Goal: Information Seeking & Learning: Learn about a topic

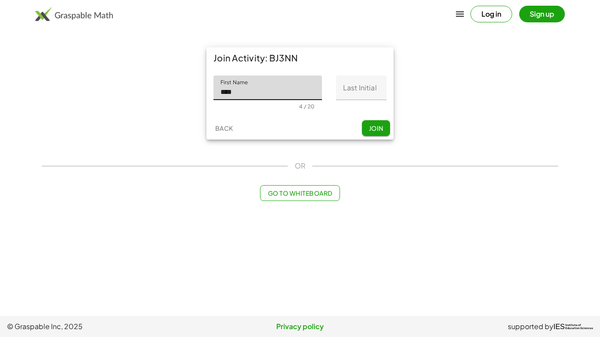
type input "****"
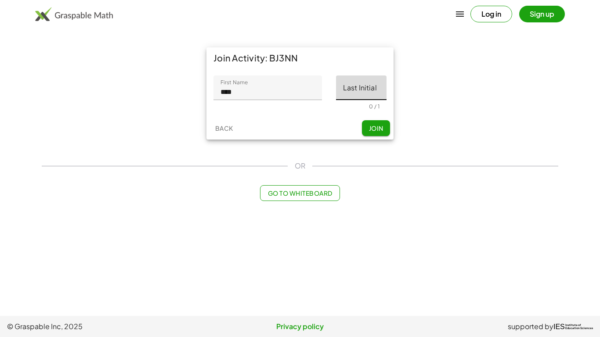
click at [346, 92] on input "Last Initial" at bounding box center [361, 88] width 51 height 25
type input "*"
click at [378, 127] on span "Join" at bounding box center [375, 128] width 14 height 8
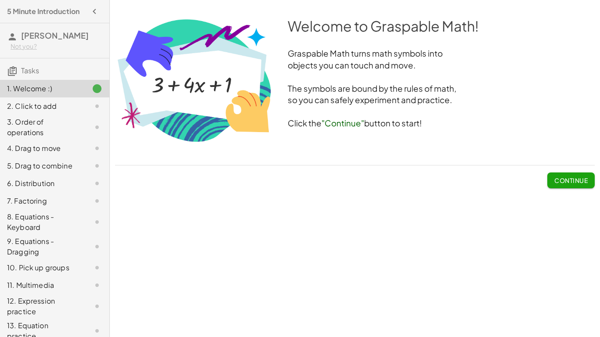
click at [567, 182] on span "Continue" at bounding box center [570, 181] width 33 height 8
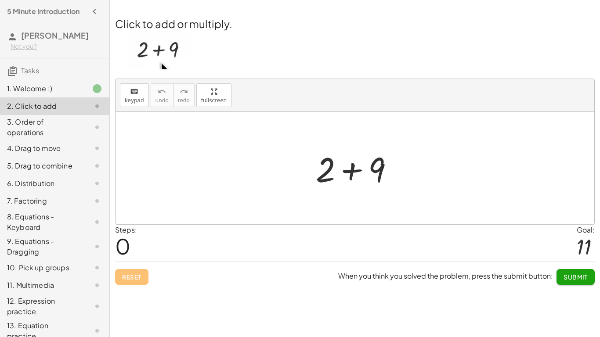
click at [355, 168] on div at bounding box center [358, 168] width 94 height 45
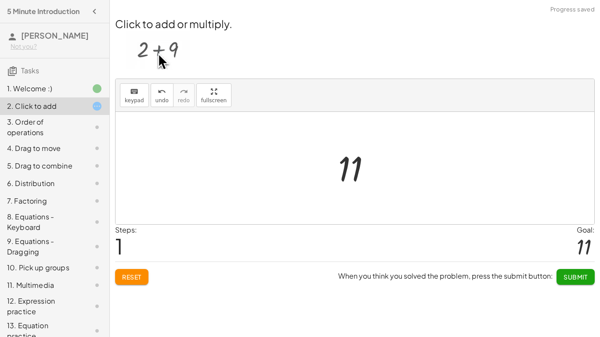
click at [355, 168] on div at bounding box center [358, 168] width 48 height 43
click at [571, 281] on button "Submit" at bounding box center [575, 277] width 38 height 16
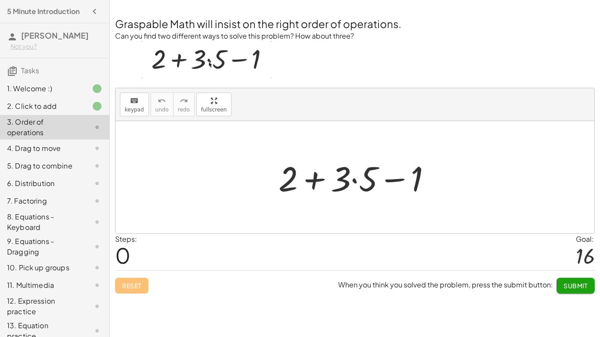
click at [345, 169] on div at bounding box center [358, 177] width 169 height 45
click at [342, 179] on div at bounding box center [358, 177] width 169 height 45
click at [349, 184] on div at bounding box center [358, 177] width 169 height 45
click at [183, 62] on img at bounding box center [206, 59] width 130 height 37
click at [343, 180] on div at bounding box center [358, 177] width 169 height 45
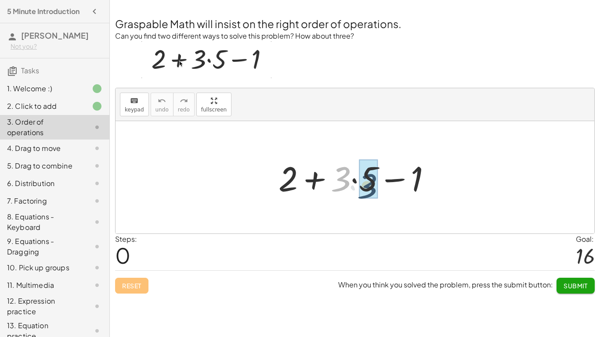
drag, startPoint x: 342, startPoint y: 181, endPoint x: 371, endPoint y: 188, distance: 29.5
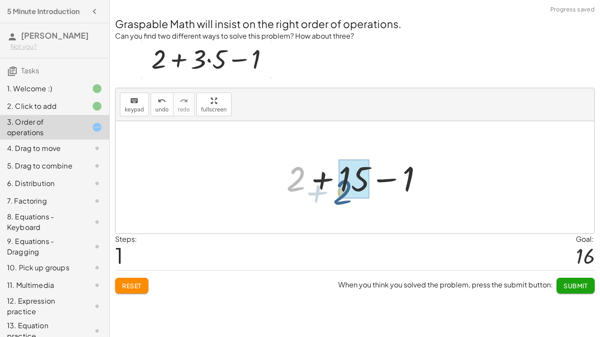
drag, startPoint x: 297, startPoint y: 180, endPoint x: 347, endPoint y: 191, distance: 51.5
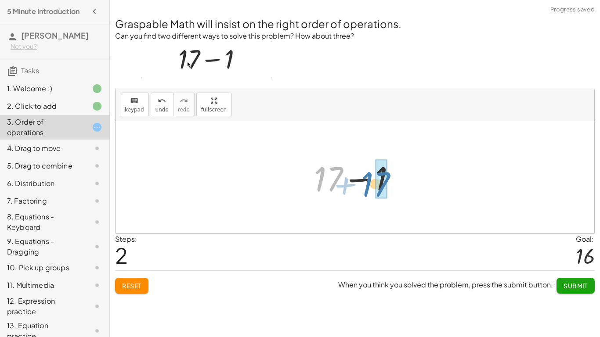
drag, startPoint x: 333, startPoint y: 178, endPoint x: 384, endPoint y: 181, distance: 50.6
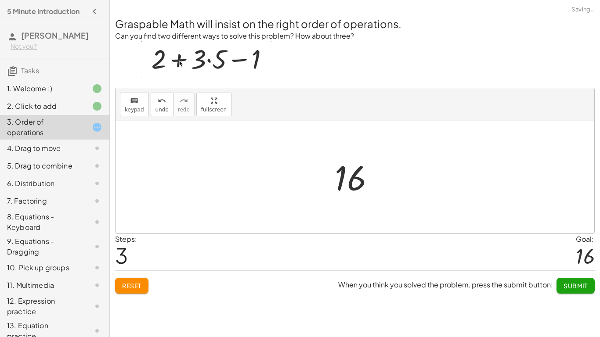
click at [384, 181] on div at bounding box center [358, 177] width 56 height 43
click at [578, 283] on span "Submit" at bounding box center [575, 286] width 24 height 8
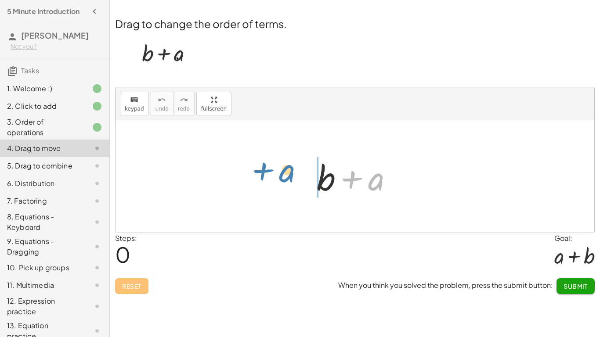
drag, startPoint x: 368, startPoint y: 182, endPoint x: 277, endPoint y: 176, distance: 90.7
click at [277, 176] on div "+ a + b + a" at bounding box center [355, 176] width 479 height 112
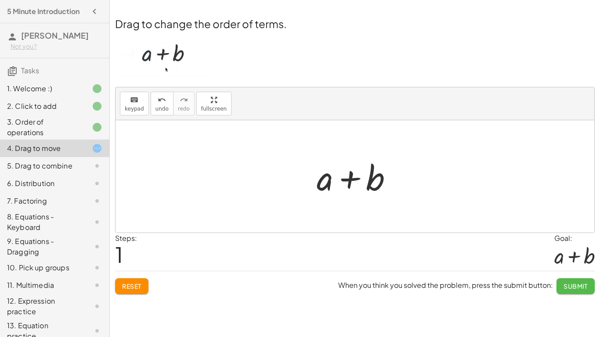
click at [578, 290] on span "Submit" at bounding box center [575, 286] width 24 height 8
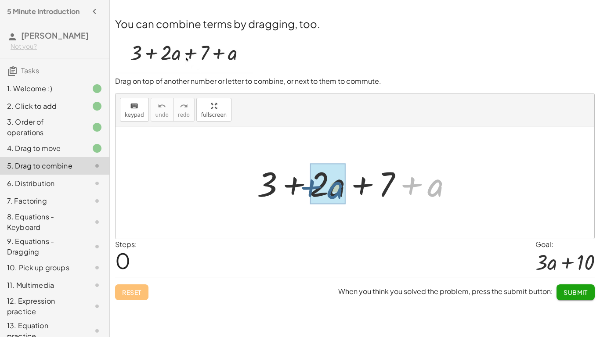
drag, startPoint x: 429, startPoint y: 192, endPoint x: 326, endPoint y: 195, distance: 102.8
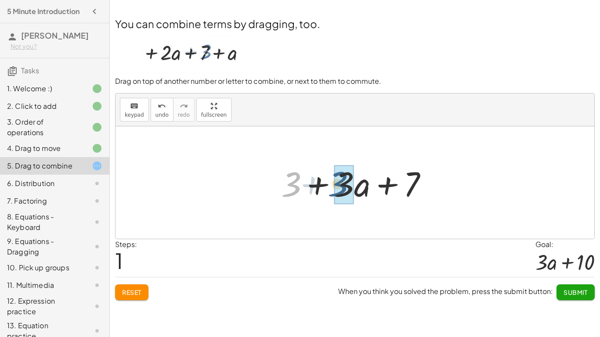
drag, startPoint x: 293, startPoint y: 186, endPoint x: 344, endPoint y: 187, distance: 51.4
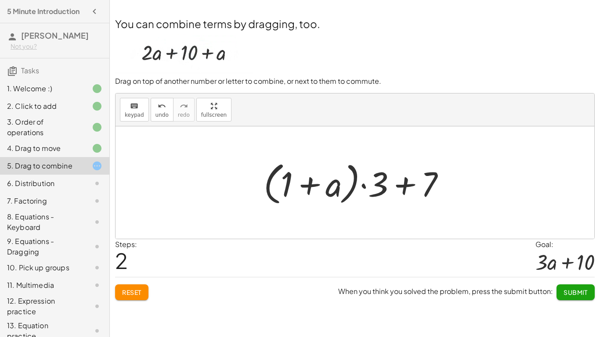
click at [0, 0] on div "You can combine terms by dragging, too. Drag on top of another number or letter…" at bounding box center [0, 0] width 0 height 0
click at [129, 296] on button "Reset" at bounding box center [131, 293] width 33 height 16
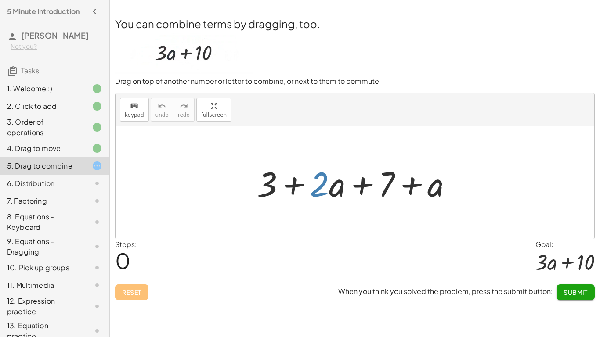
click at [313, 192] on div at bounding box center [358, 182] width 211 height 45
drag, startPoint x: 271, startPoint y: 187, endPoint x: 317, endPoint y: 188, distance: 46.1
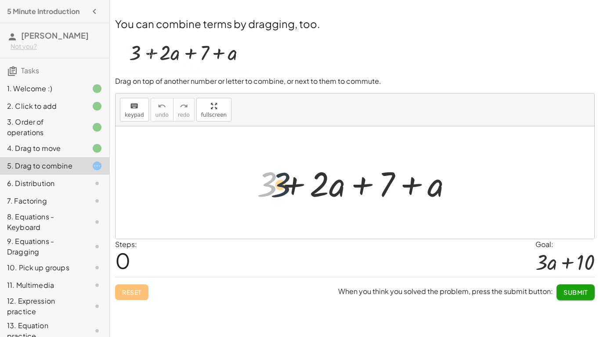
click at [317, 188] on div at bounding box center [358, 182] width 211 height 45
click at [378, 189] on div at bounding box center [358, 182] width 211 height 45
drag, startPoint x: 390, startPoint y: 189, endPoint x: 300, endPoint y: 184, distance: 90.2
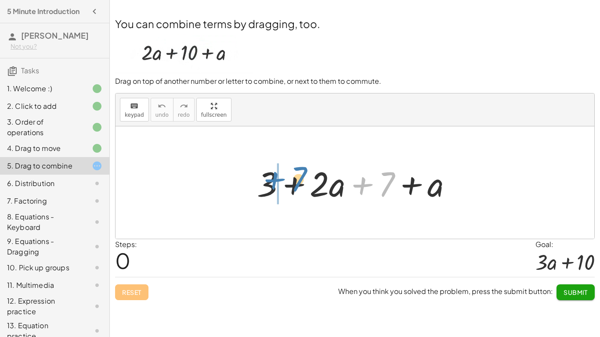
click at [300, 184] on div at bounding box center [358, 182] width 211 height 45
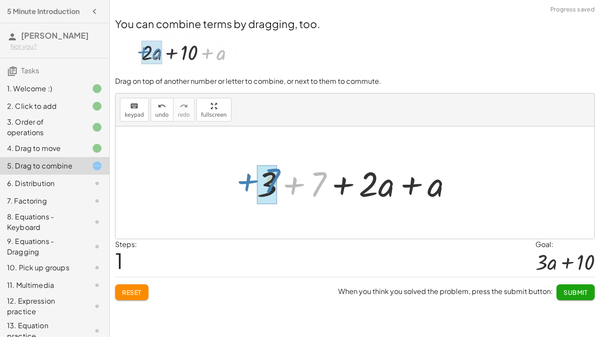
drag, startPoint x: 324, startPoint y: 184, endPoint x: 277, endPoint y: 181, distance: 47.6
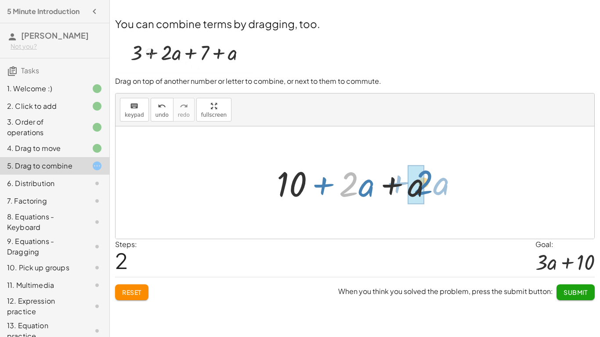
drag, startPoint x: 348, startPoint y: 183, endPoint x: 423, endPoint y: 182, distance: 74.7
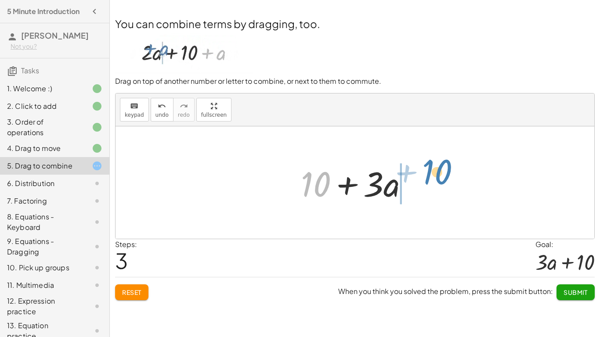
drag, startPoint x: 325, startPoint y: 181, endPoint x: 448, endPoint y: 180, distance: 123.0
click at [448, 180] on div "+ 3 + · 2 · a + 7 + a + 3 + 7 + · 2 · a + a + 10 + · 2 · a + a + 10 + + · a 10 …" at bounding box center [355, 182] width 479 height 112
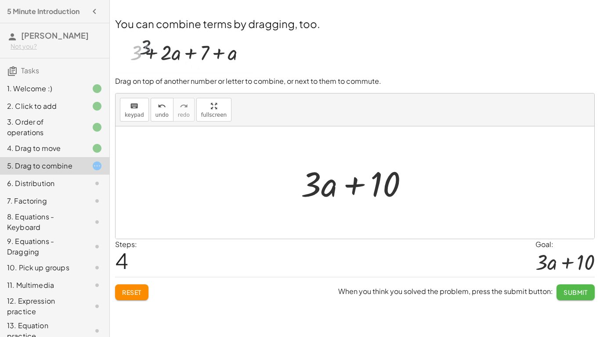
click at [571, 296] on span "Submit" at bounding box center [575, 293] width 24 height 8
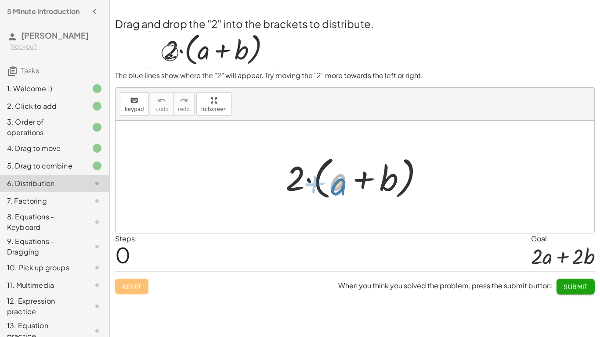
drag, startPoint x: 336, startPoint y: 186, endPoint x: 336, endPoint y: 190, distance: 4.4
click at [336, 190] on div at bounding box center [358, 177] width 154 height 51
drag, startPoint x: 290, startPoint y: 190, endPoint x: 336, endPoint y: 194, distance: 46.3
click at [336, 194] on div at bounding box center [358, 177] width 154 height 51
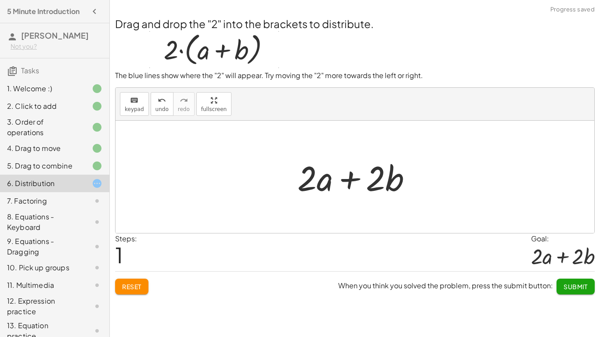
click at [566, 286] on span "Submit" at bounding box center [575, 287] width 24 height 8
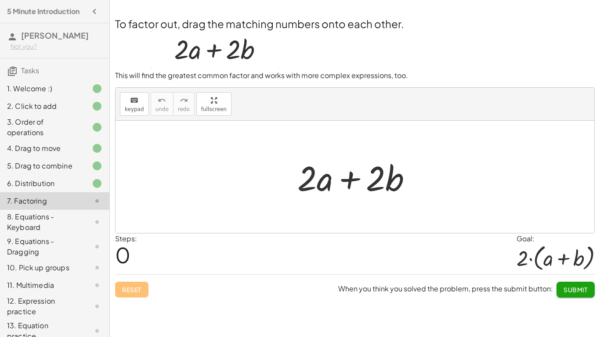
click at [307, 179] on div at bounding box center [358, 177] width 130 height 45
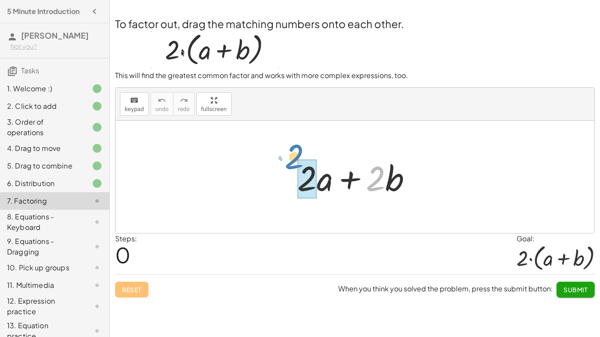
drag, startPoint x: 380, startPoint y: 189, endPoint x: 300, endPoint y: 174, distance: 80.9
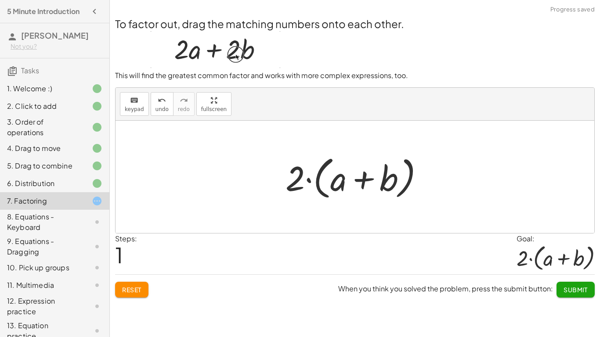
click at [566, 289] on span "Submit" at bounding box center [575, 290] width 24 height 8
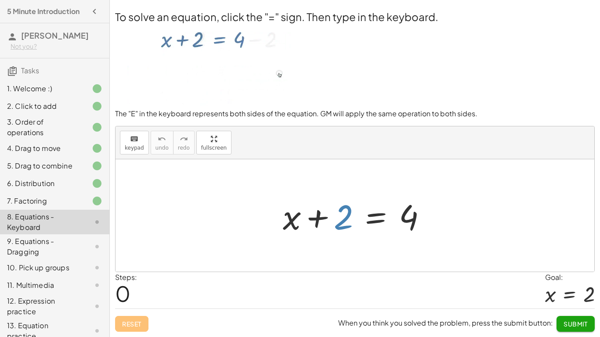
click at [341, 227] on div at bounding box center [357, 215] width 159 height 45
